Goal: Information Seeking & Learning: Learn about a topic

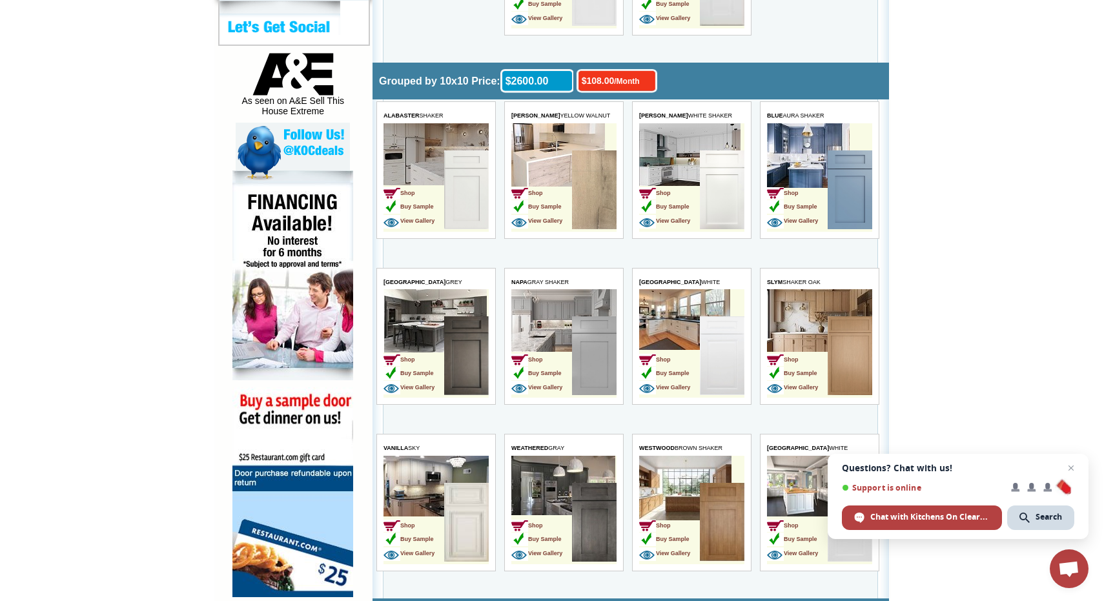
scroll to position [642, 0]
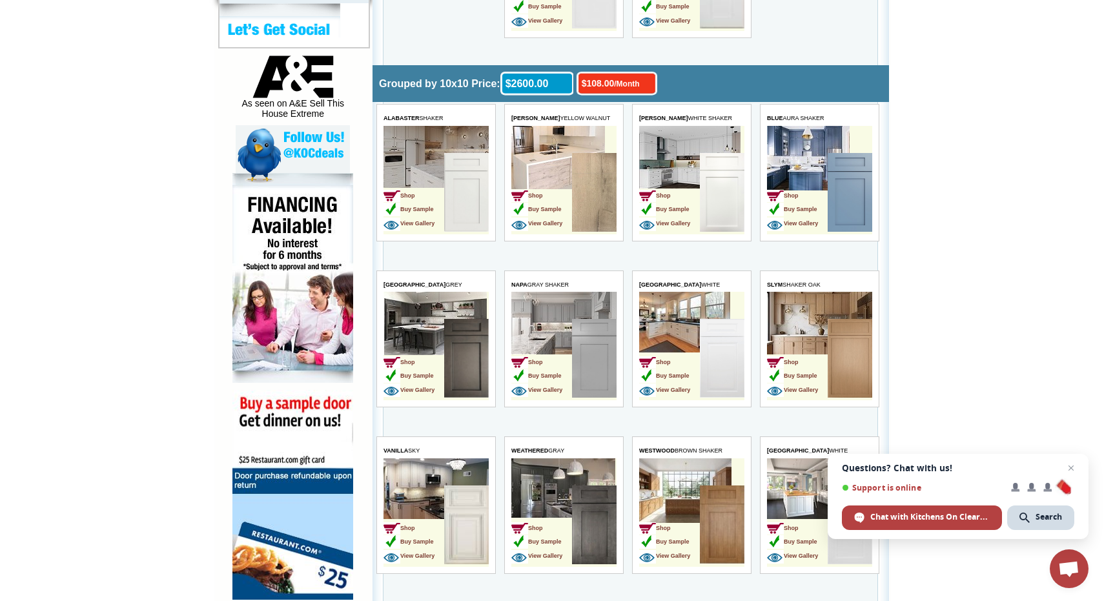
click at [587, 356] on img at bounding box center [593, 358] width 45 height 79
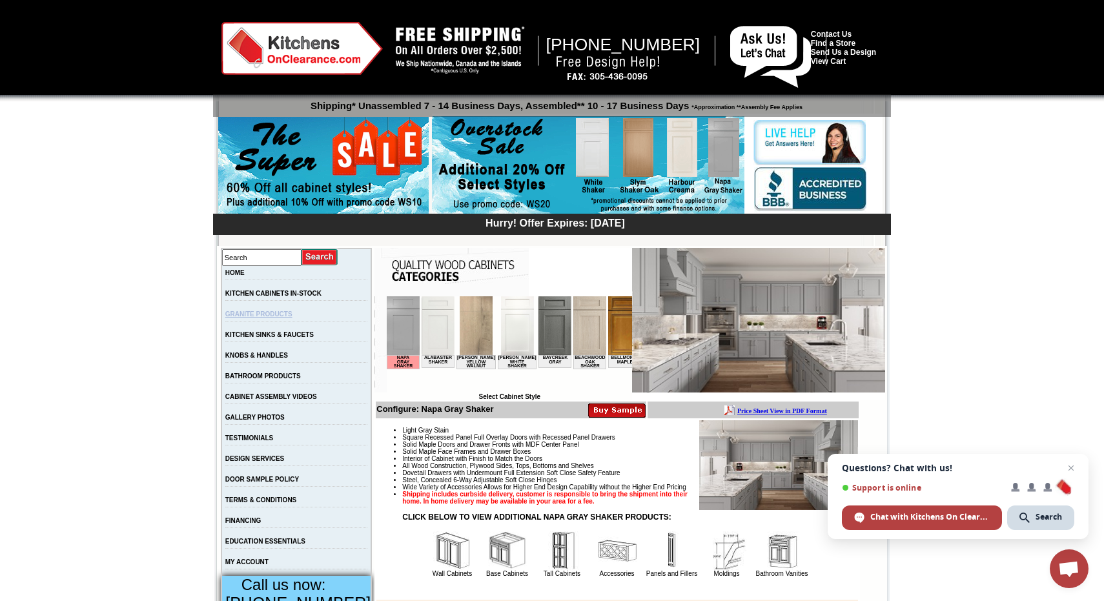
click at [283, 318] on link "GRANITE PRODUCTS" at bounding box center [258, 314] width 67 height 7
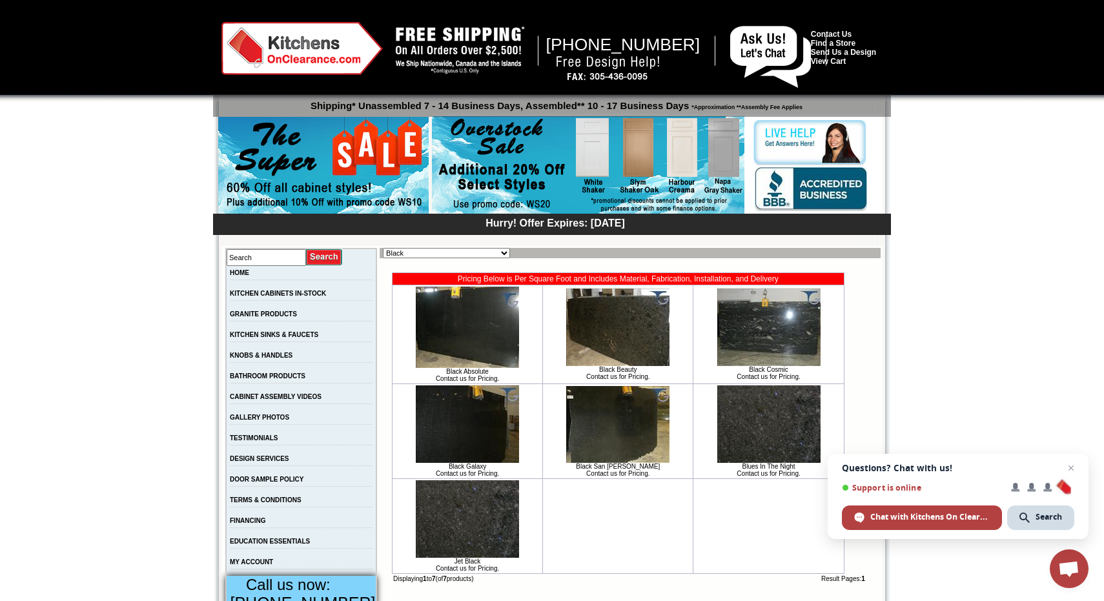
click at [448, 451] on img at bounding box center [467, 423] width 103 height 77
click at [301, 293] on link "KITCHEN CABINETS IN-STOCK" at bounding box center [278, 293] width 96 height 7
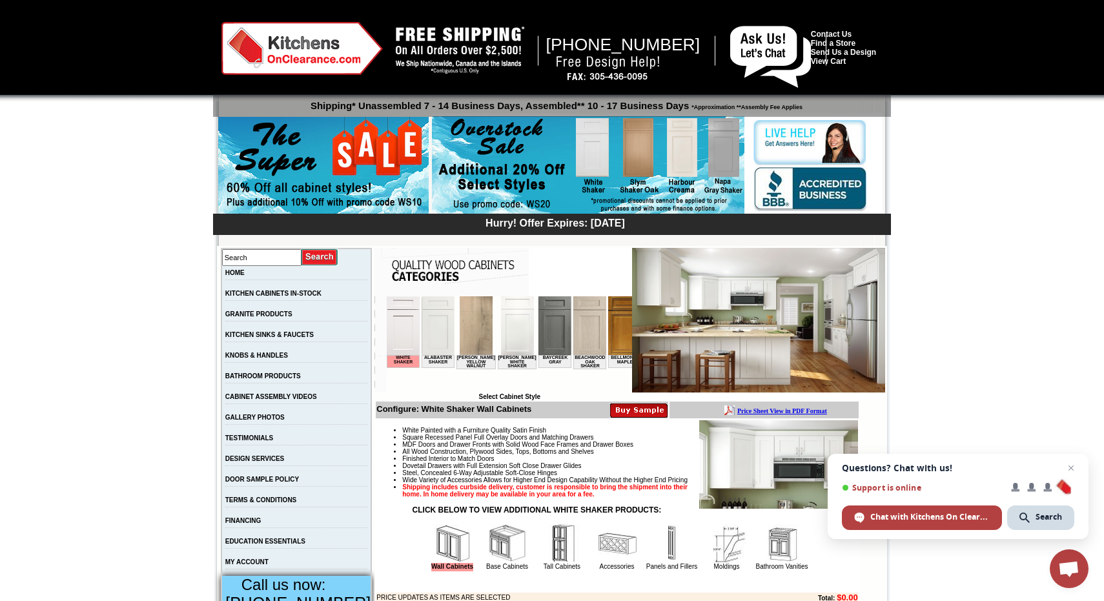
click at [721, 148] on img at bounding box center [588, 165] width 312 height 99
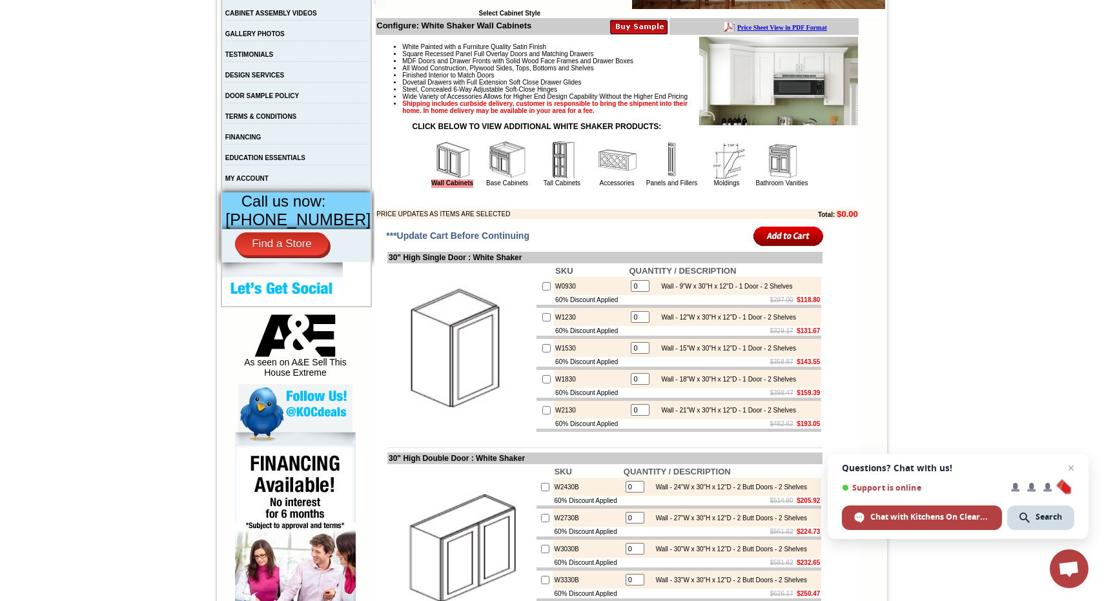
scroll to position [383, 0]
click at [489, 163] on img at bounding box center [507, 160] width 39 height 39
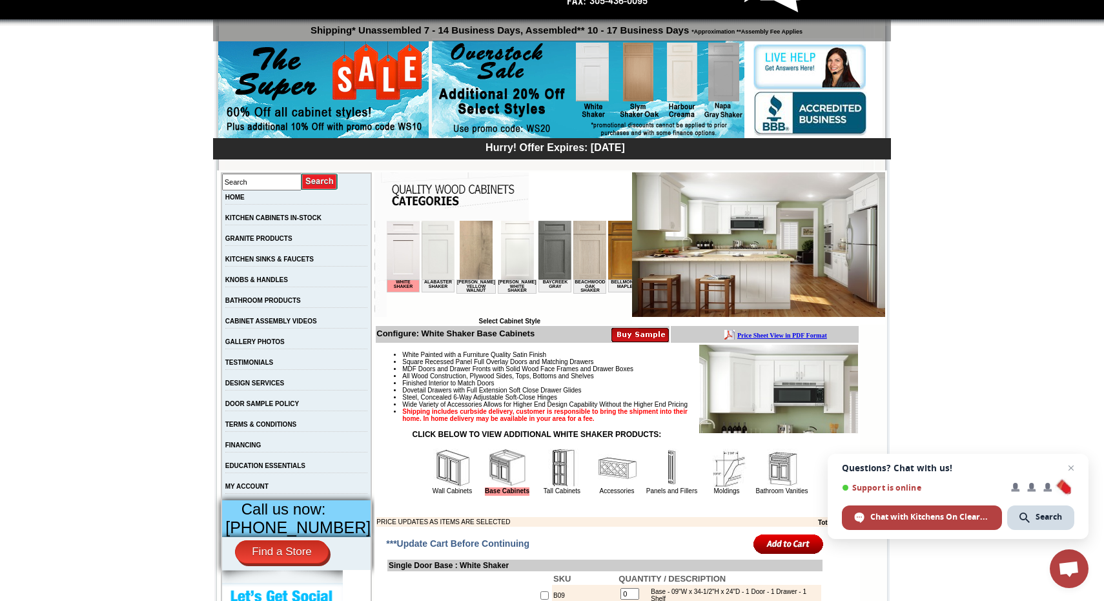
scroll to position [79, 0]
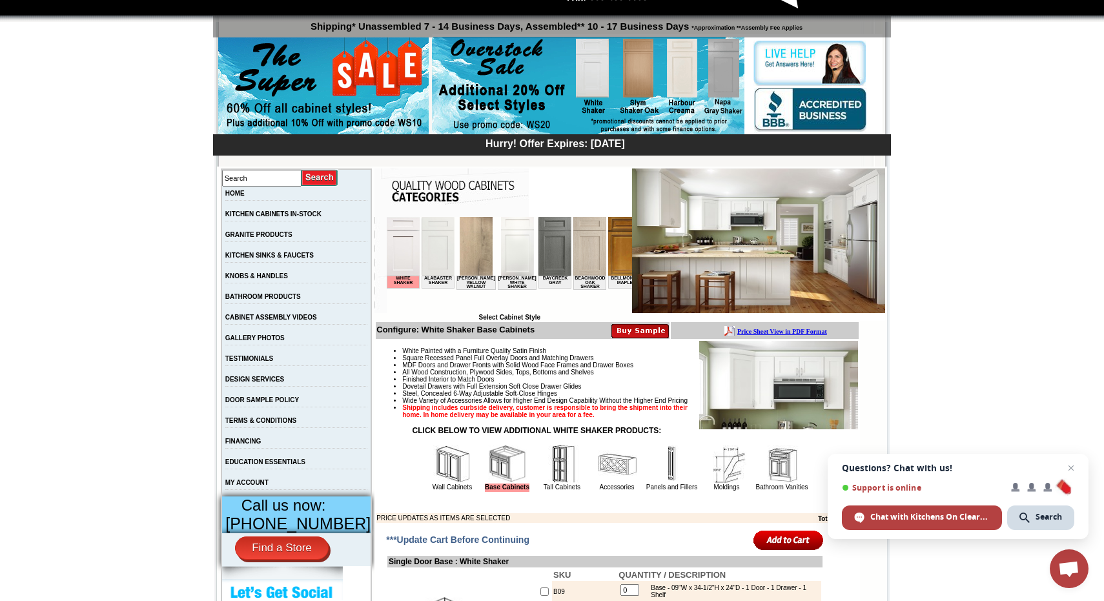
click at [546, 253] on img at bounding box center [554, 246] width 33 height 59
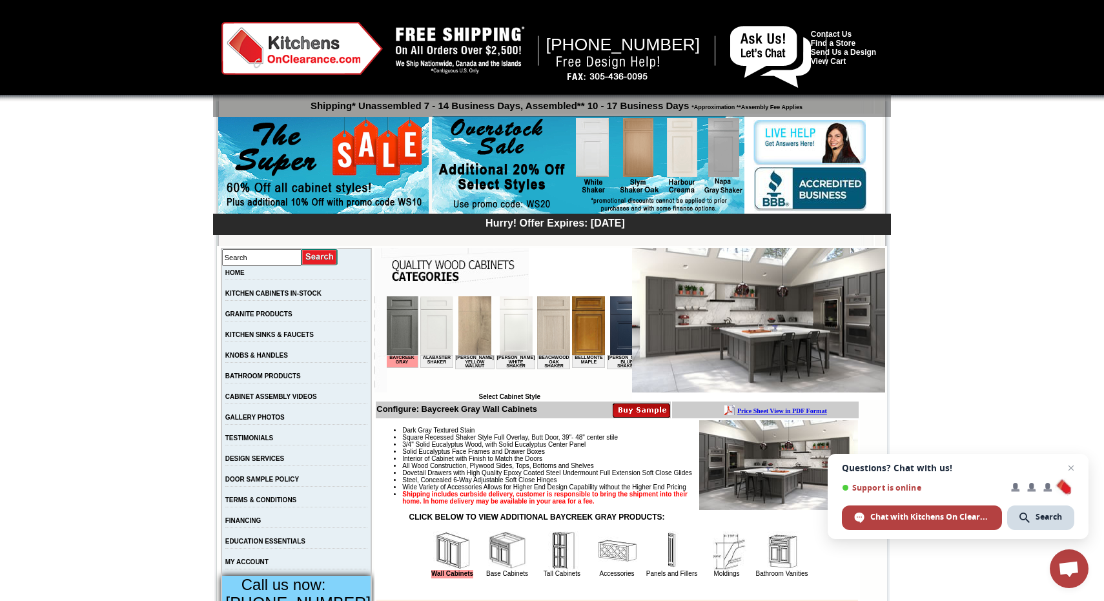
click at [721, 162] on img at bounding box center [588, 165] width 312 height 99
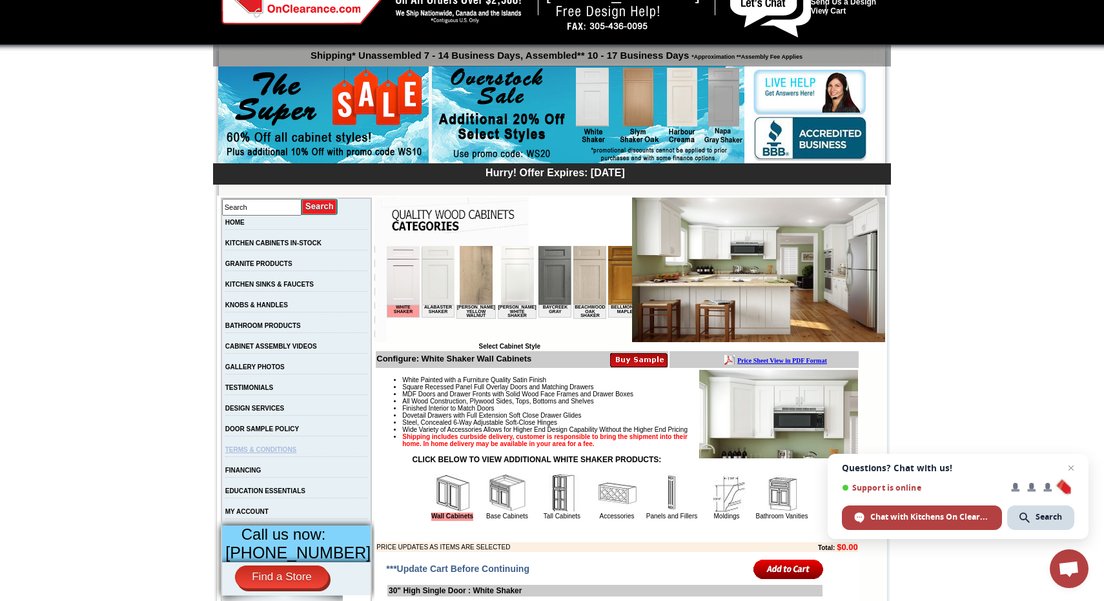
scroll to position [57, 0]
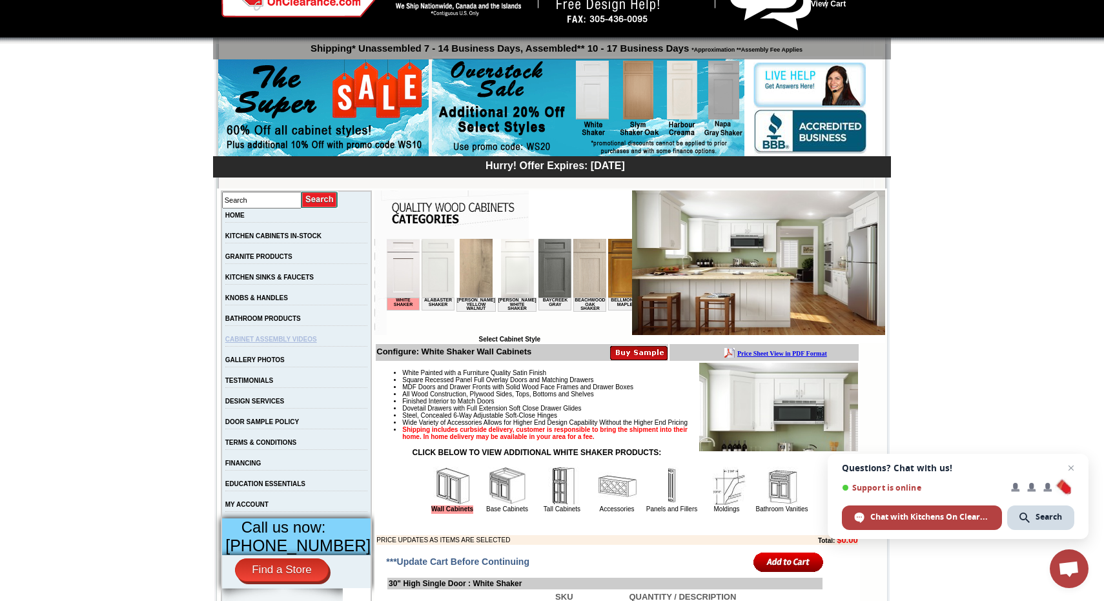
click at [299, 343] on link "CABINET ASSEMBLY VIDEOS" at bounding box center [271, 339] width 92 height 7
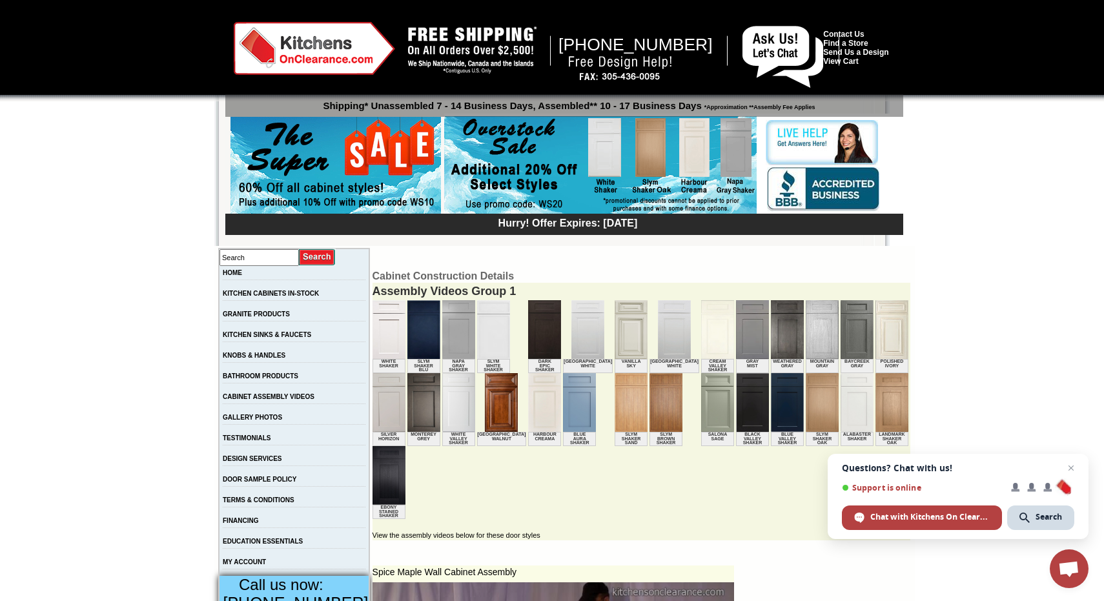
click at [445, 319] on img at bounding box center [458, 329] width 33 height 59
